Goal: Communication & Community: Answer question/provide support

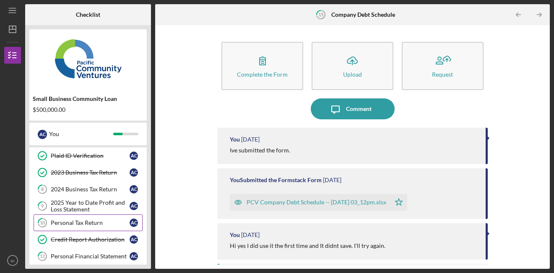
scroll to position [183, 0]
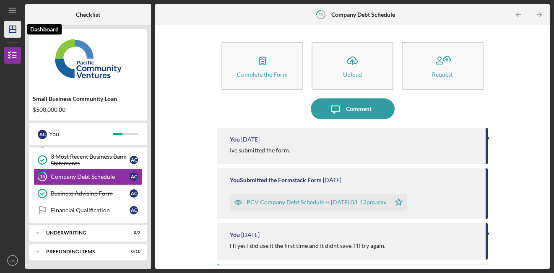
click at [15, 28] on icon "Icon/Dashboard" at bounding box center [12, 29] width 21 height 21
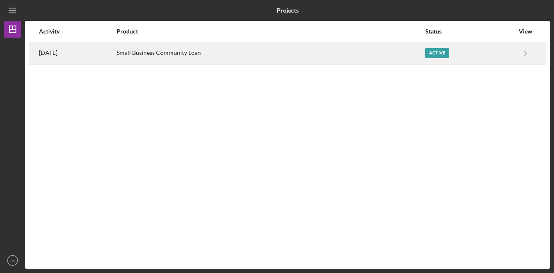
click at [267, 60] on div "Small Business Community Loan" at bounding box center [271, 53] width 308 height 21
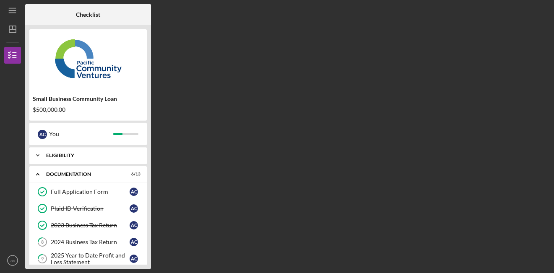
click at [61, 158] on div "Eligibility" at bounding box center [91, 155] width 90 height 5
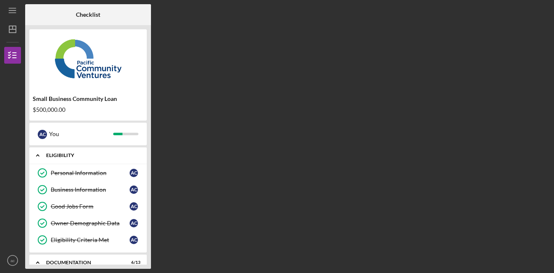
click at [61, 158] on div "Eligibility" at bounding box center [91, 155] width 90 height 5
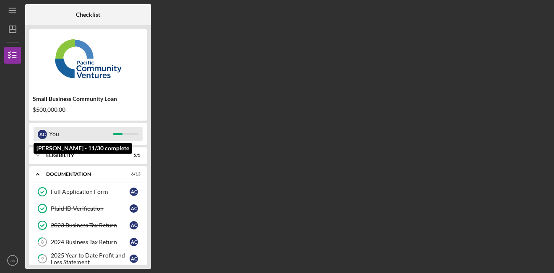
click at [67, 137] on div "You" at bounding box center [81, 134] width 64 height 14
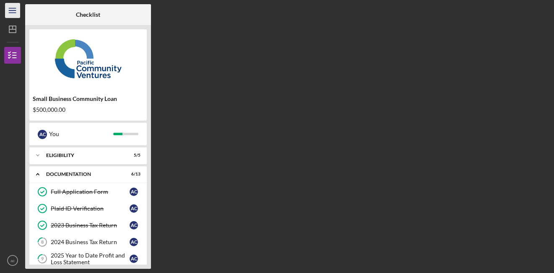
click at [14, 10] on line "button" at bounding box center [12, 10] width 7 height 0
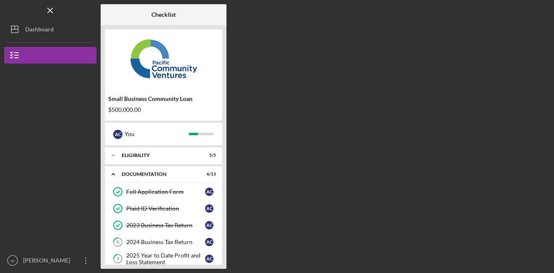
click at [14, 10] on div "Logo-Reversed Created with Sketch. Icon/Menu Close" at bounding box center [50, 10] width 92 height 21
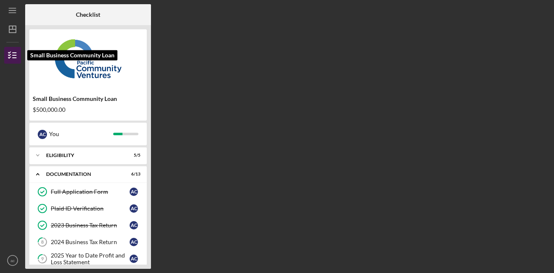
click at [15, 52] on icon "button" at bounding box center [12, 55] width 21 height 21
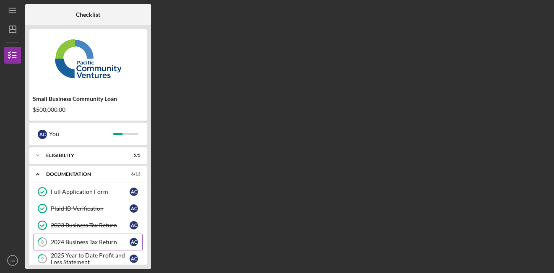
click at [98, 241] on div "2024 Business Tax Return" at bounding box center [90, 242] width 79 height 7
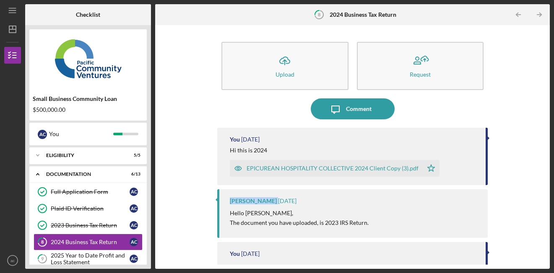
drag, startPoint x: 276, startPoint y: 203, endPoint x: 228, endPoint y: 200, distance: 48.7
click at [228, 201] on div "Yash Abichandani 2 days ago Hello Ashley, The document you have uploaded, is 20…" at bounding box center [352, 213] width 270 height 49
copy div "[PERSON_NAME]"
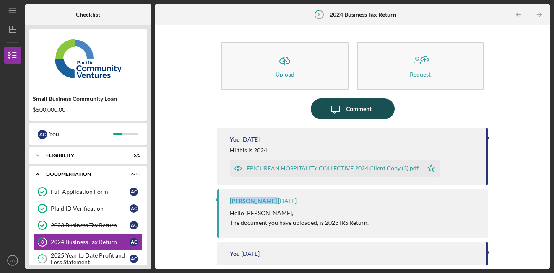
click at [346, 106] on div "Comment" at bounding box center [359, 109] width 26 height 21
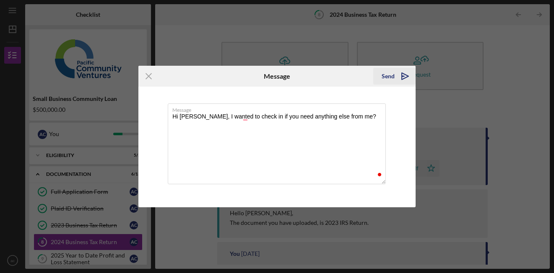
type textarea "Hi Yash, I wanted to check in if you need anything else from me?"
click at [395, 80] on icon "Icon/icon-invite-send" at bounding box center [405, 76] width 21 height 21
